Goal: Task Accomplishment & Management: Manage account settings

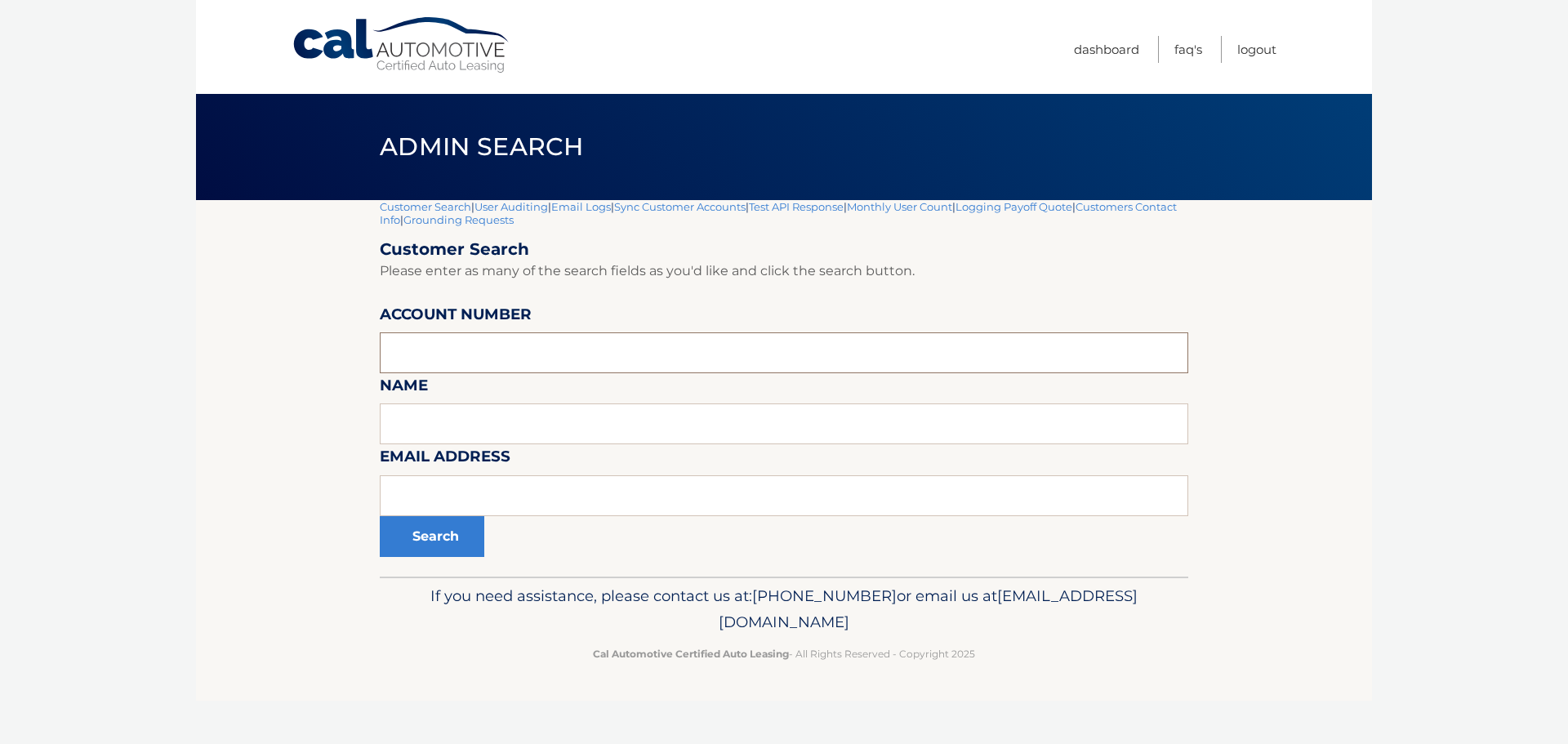
click at [407, 357] on input "text" at bounding box center [783, 353] width 808 height 40
type input "30080002652"
click at [432, 532] on button "Search" at bounding box center [432, 536] width 105 height 40
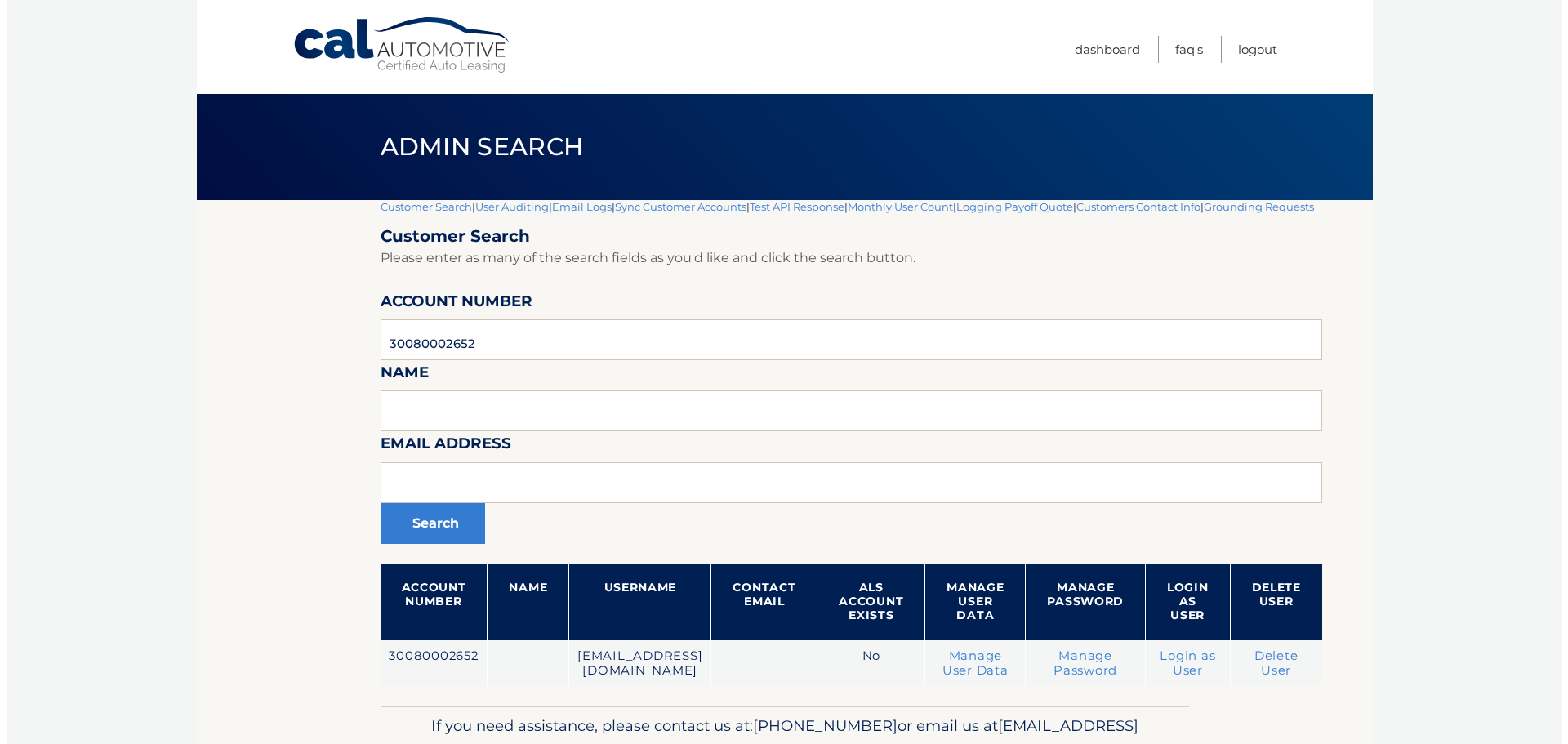
scroll to position [99, 0]
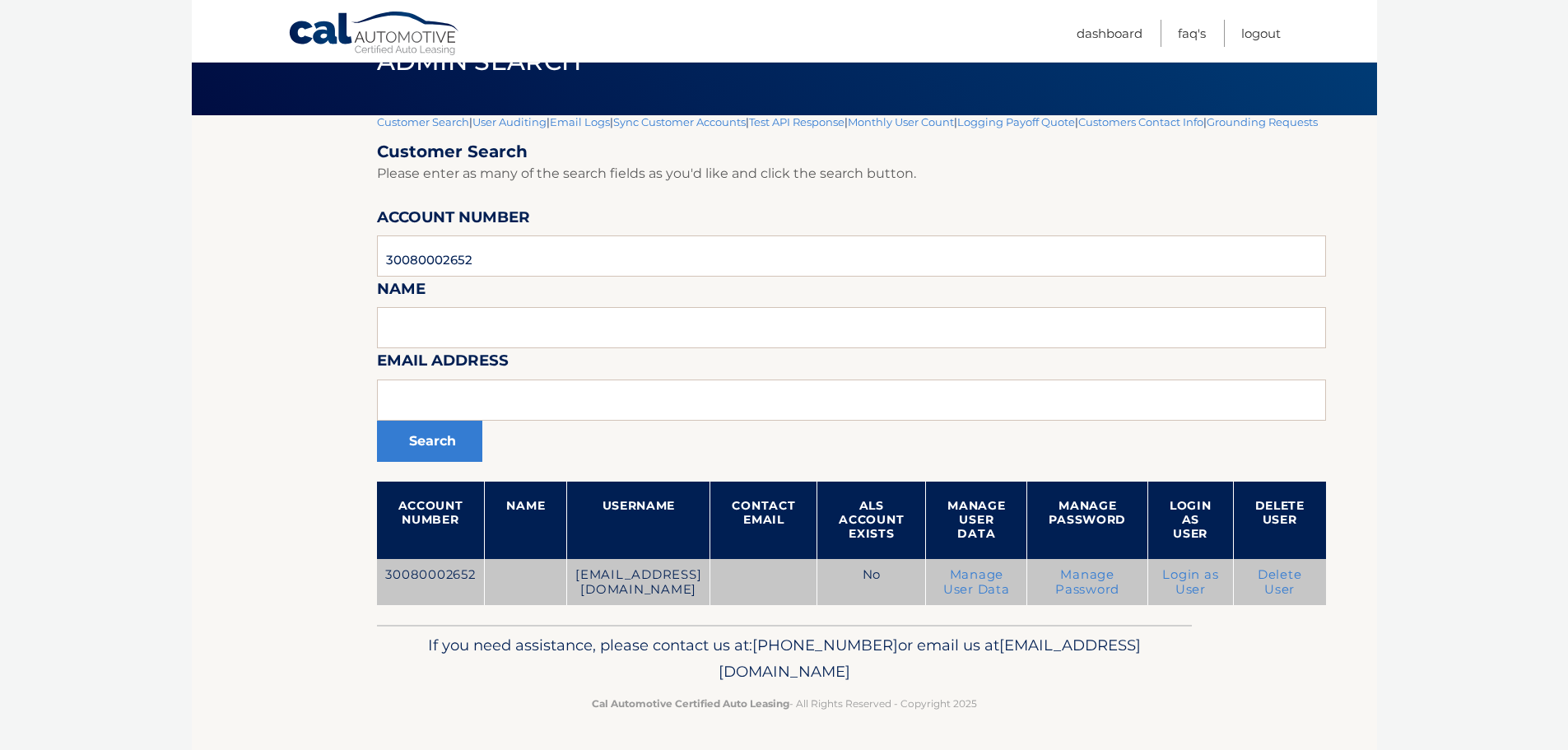
click at [1296, 582] on link "Delete User" at bounding box center [1280, 582] width 44 height 30
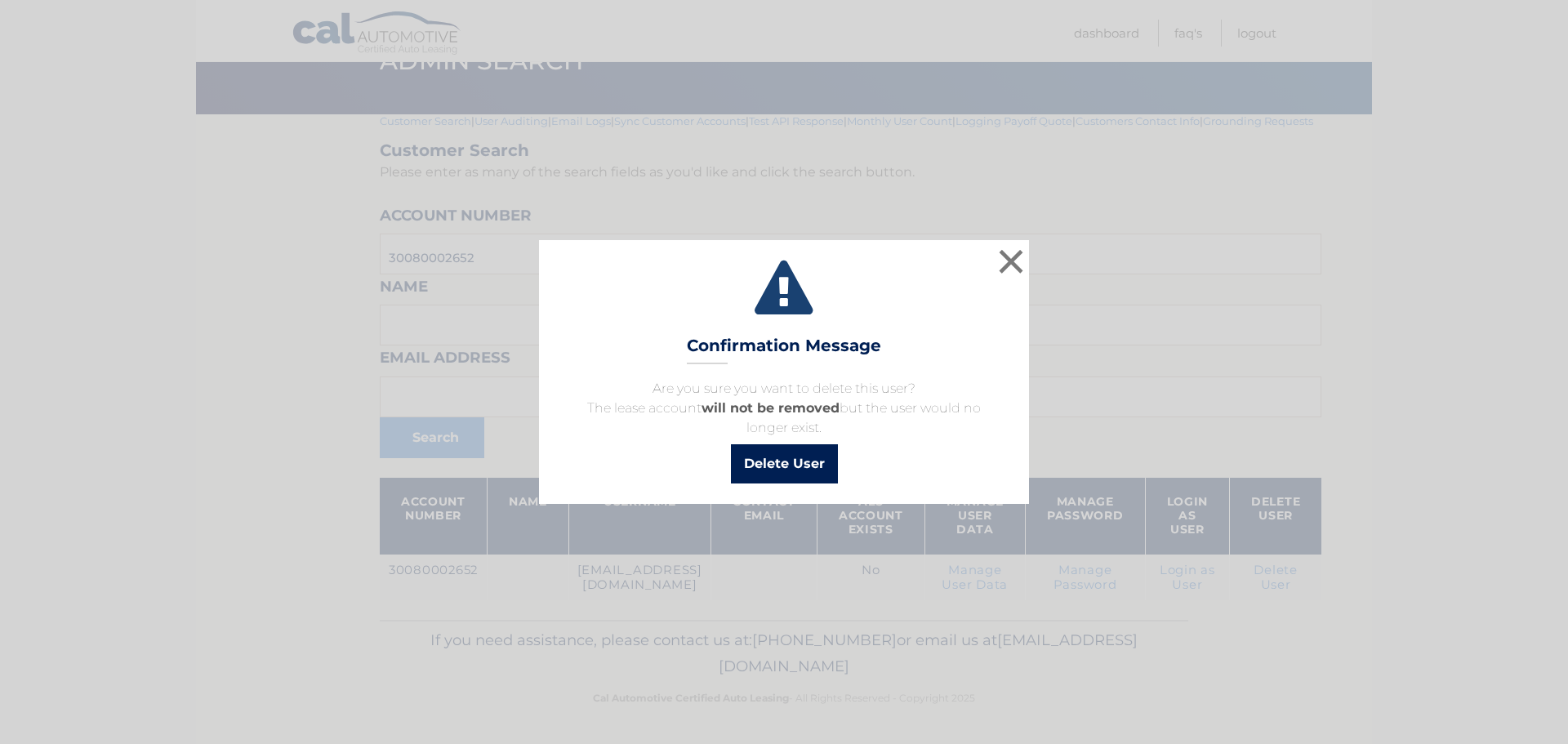
click at [773, 462] on button "Delete User" at bounding box center [784, 464] width 107 height 39
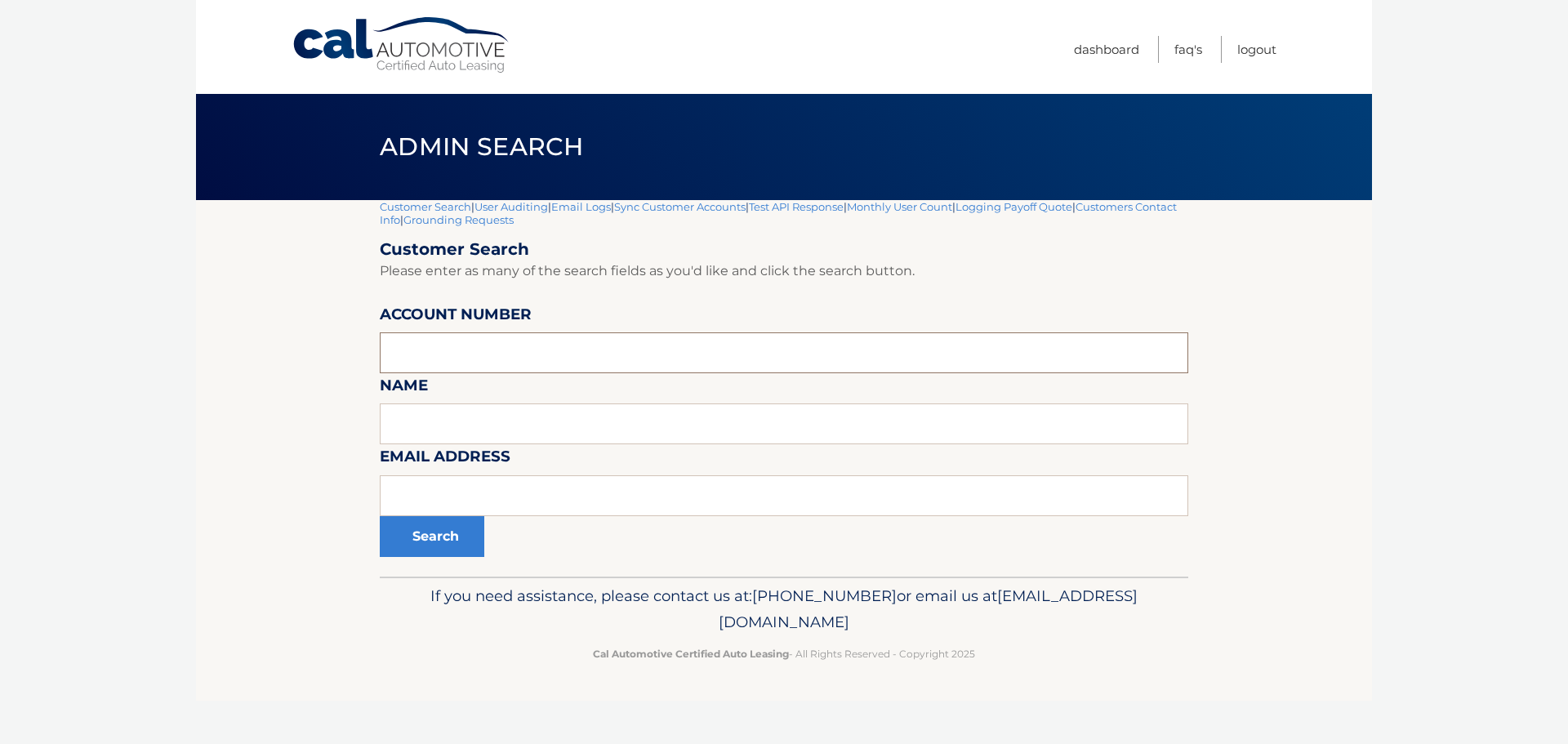
drag, startPoint x: 432, startPoint y: 357, endPoint x: 454, endPoint y: 337, distance: 29.7
click at [432, 356] on input "text" at bounding box center [783, 353] width 808 height 40
type input "40000006617"
click at [454, 540] on button "Search" at bounding box center [432, 536] width 105 height 40
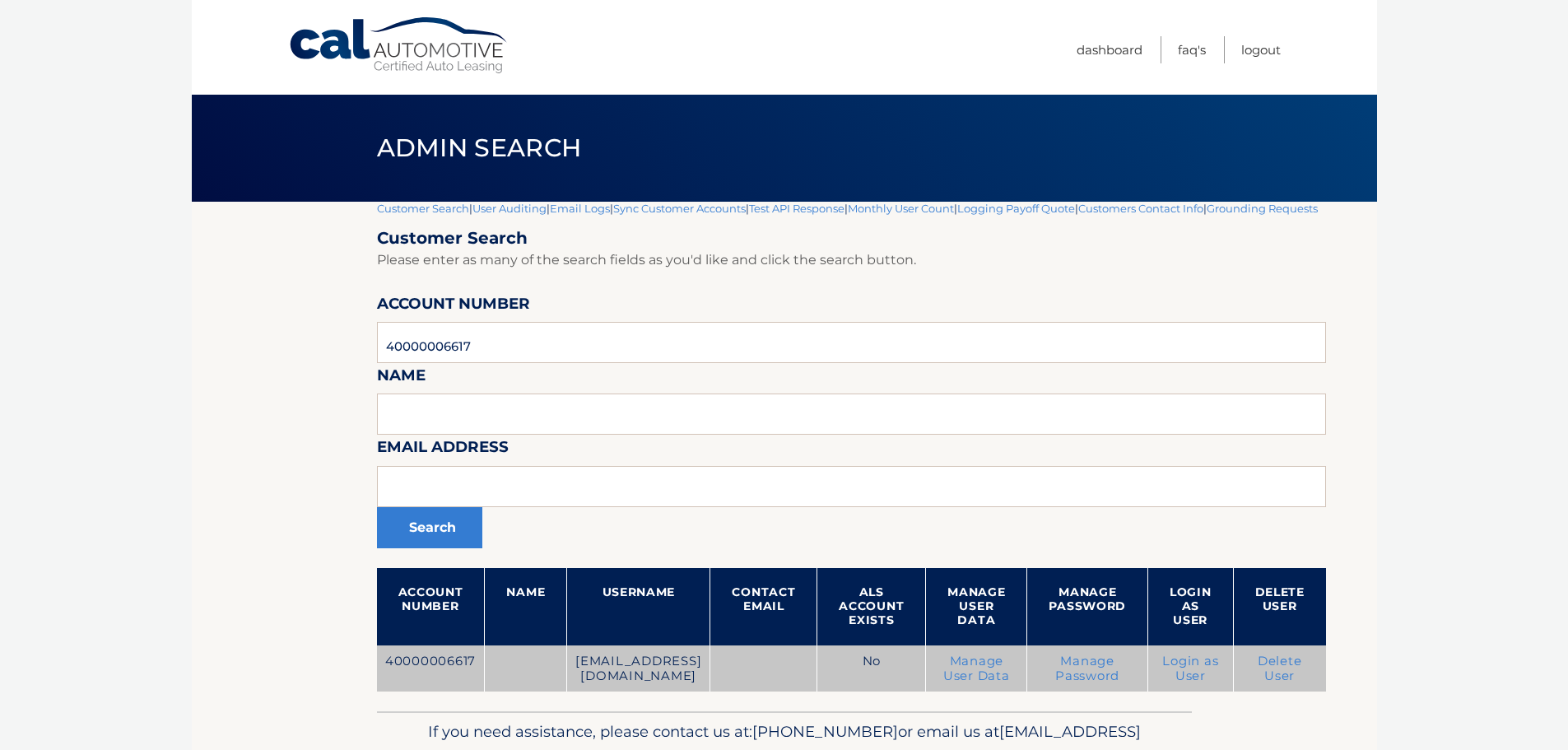
click at [1280, 684] on link "Delete User" at bounding box center [1280, 668] width 44 height 30
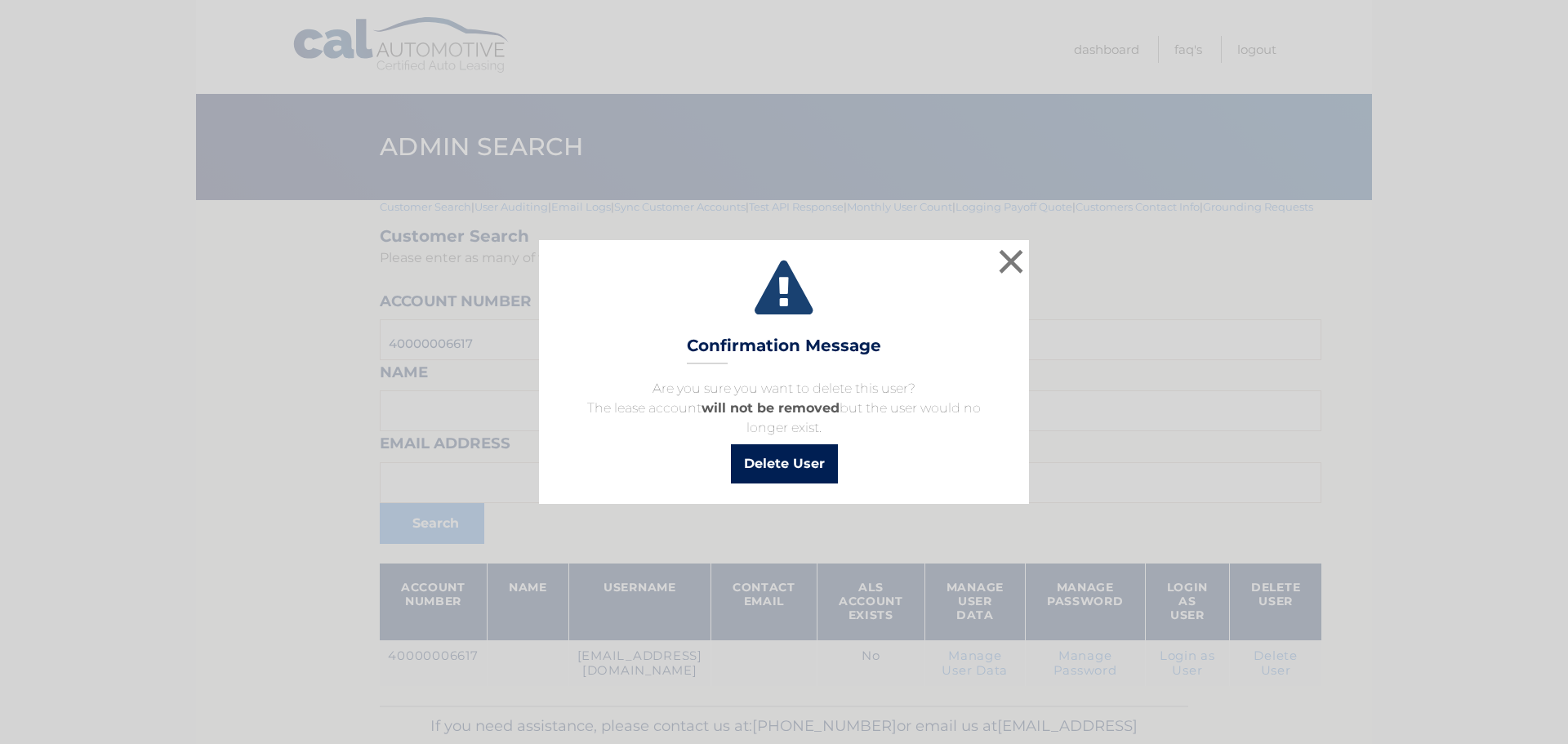
click at [784, 457] on button "Delete User" at bounding box center [784, 464] width 107 height 39
